Goal: Find specific page/section: Find specific page/section

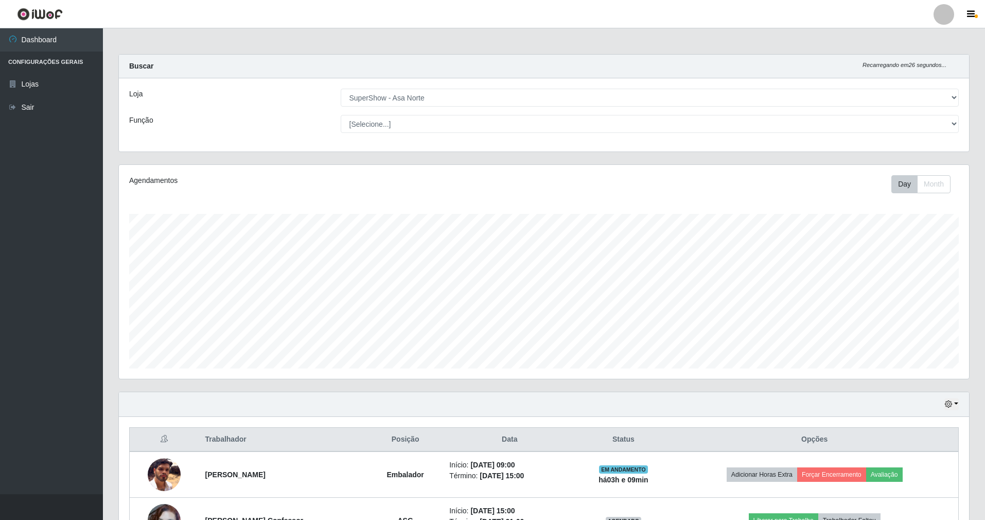
select select "71"
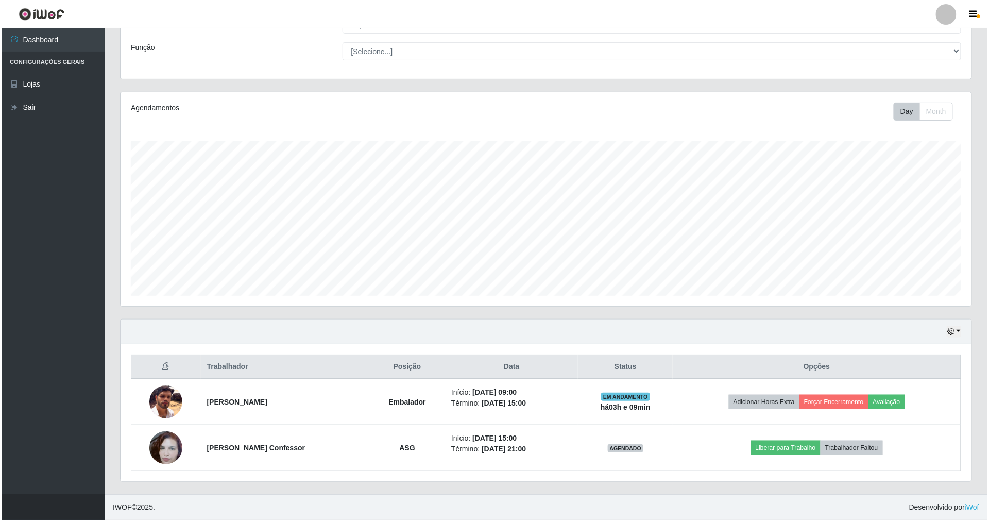
scroll to position [214, 851]
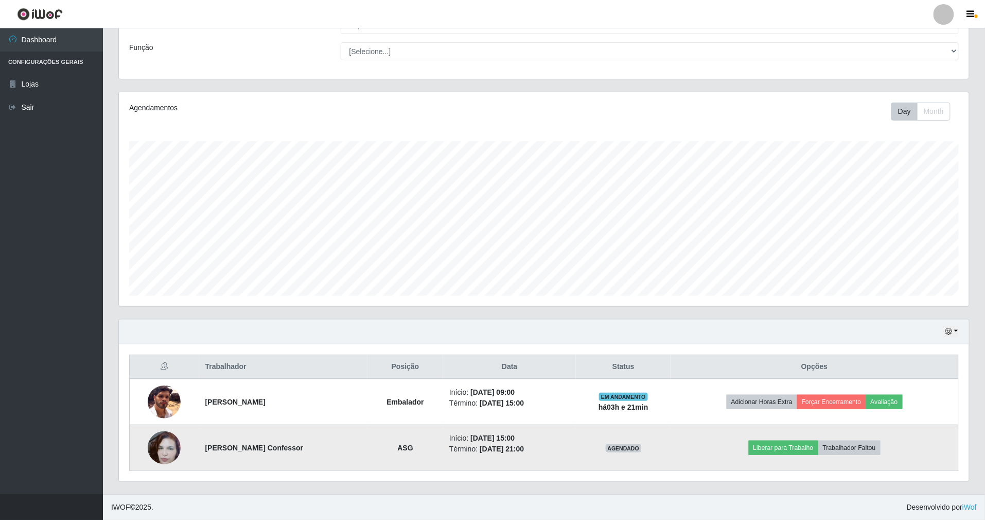
click at [169, 445] on img at bounding box center [164, 447] width 33 height 59
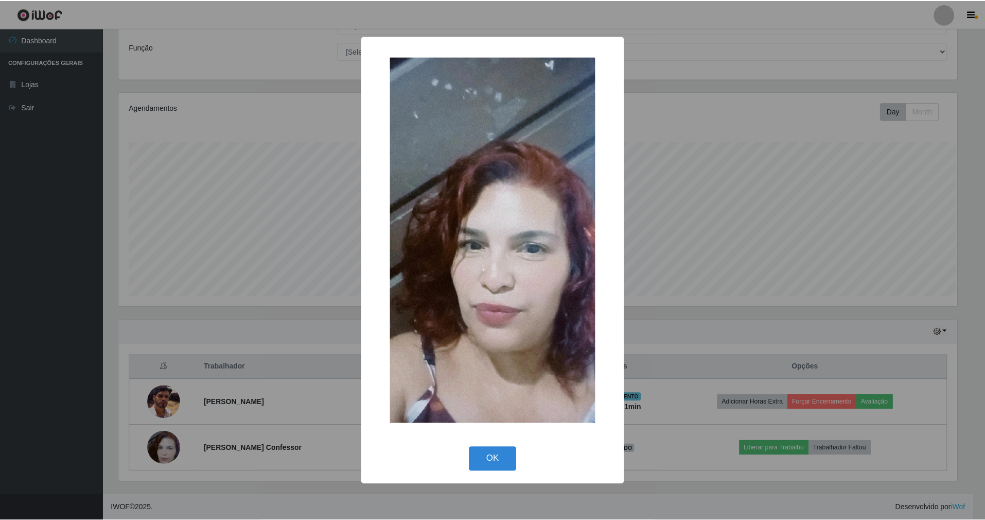
scroll to position [214, 841]
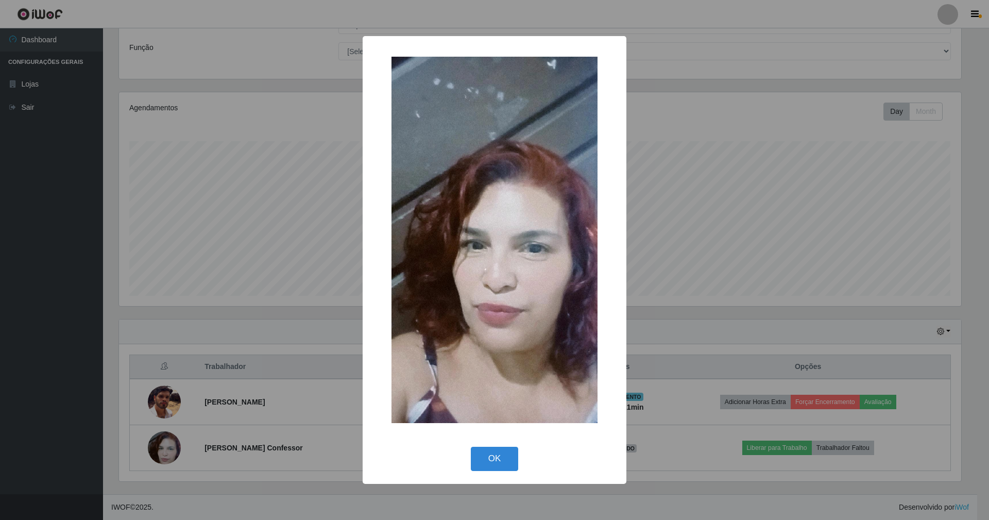
click at [320, 345] on div "× OK Cancel" at bounding box center [494, 260] width 989 height 520
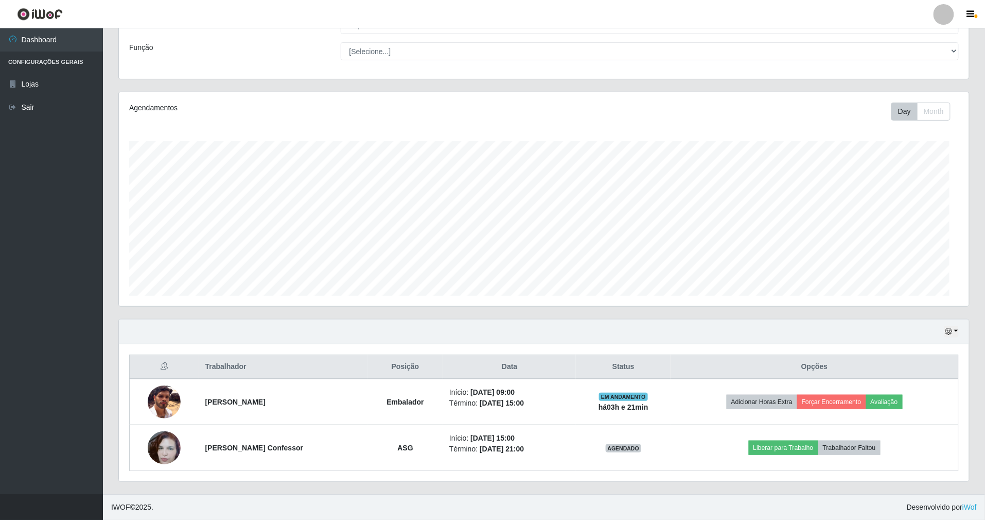
scroll to position [214, 851]
click at [282, 72] on div "Loja [Selecione...] SuperShow - Asa Norte Função [Selecione...] ASG ASG + ASG +…" at bounding box center [544, 42] width 851 height 73
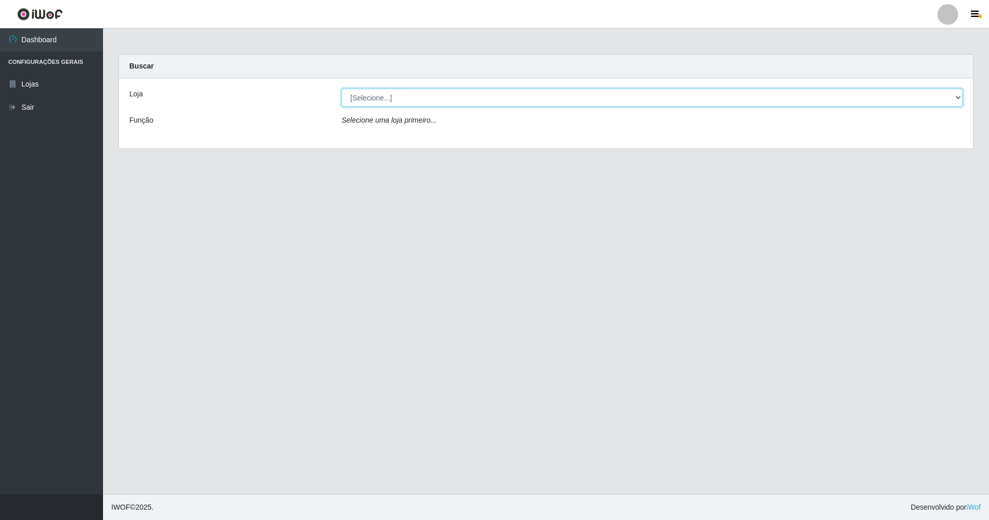
click at [492, 98] on select "[Selecione...] SuperShow - Asa Norte" at bounding box center [651, 98] width 621 height 18
select select "71"
click at [341, 89] on select "[Selecione...] SuperShow - Asa Norte" at bounding box center [651, 98] width 621 height 18
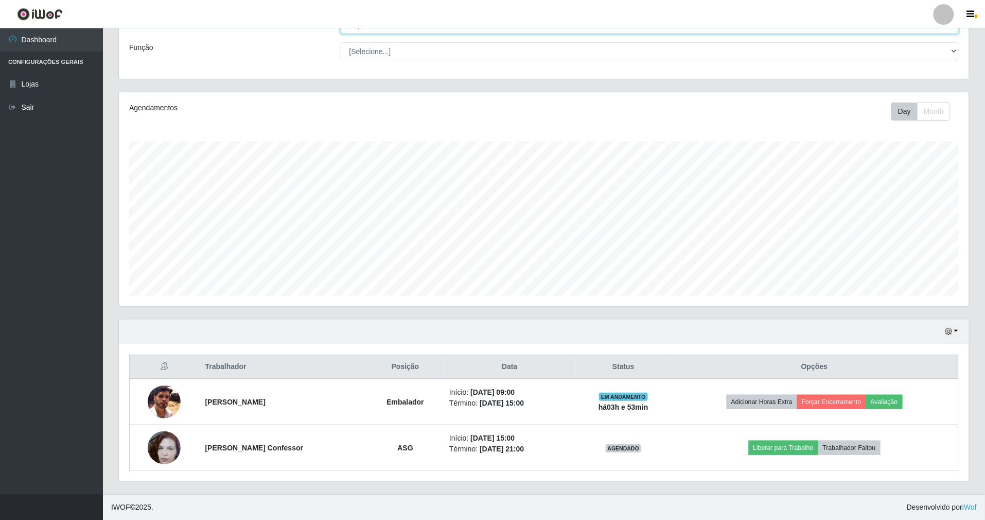
scroll to position [75, 0]
